Goal: Ask a question

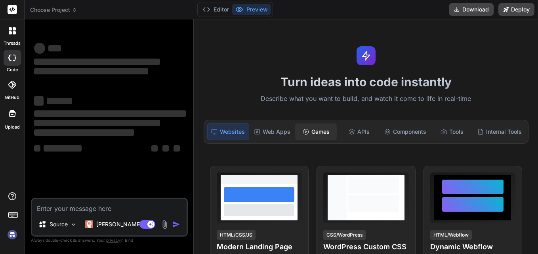
click at [296, 129] on div "Games" at bounding box center [316, 132] width 42 height 17
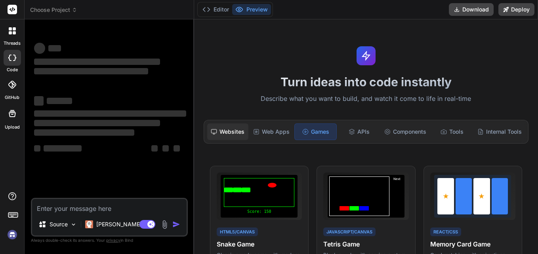
click at [223, 134] on div "Websites" at bounding box center [228, 132] width 42 height 17
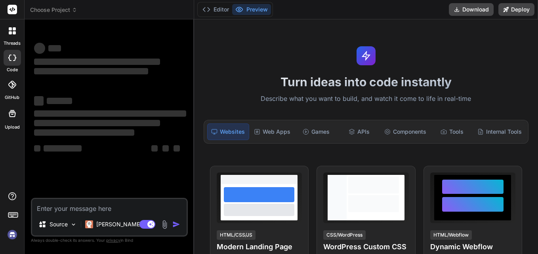
type textarea "x"
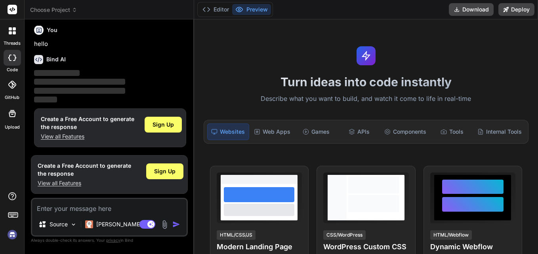
click at [87, 207] on textarea at bounding box center [109, 206] width 154 height 14
type textarea "h"
type textarea "x"
type textarea "he"
type textarea "x"
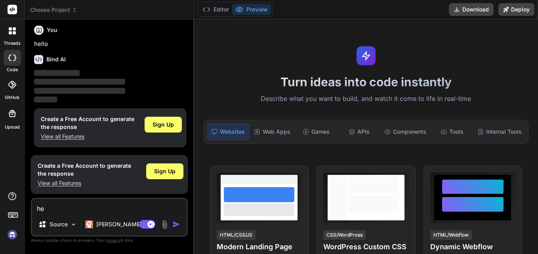
type textarea "hey"
type textarea "x"
type textarea "hey"
click at [179, 225] on img "button" at bounding box center [176, 225] width 8 height 8
click at [175, 227] on img "button" at bounding box center [176, 225] width 8 height 8
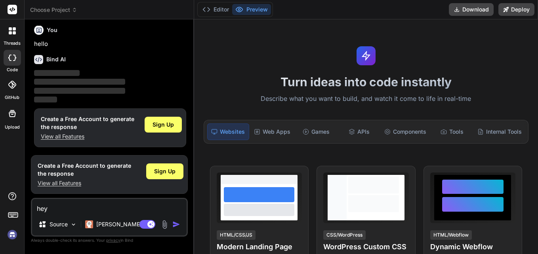
click at [175, 227] on img "button" at bounding box center [176, 225] width 8 height 8
